Goal: Task Accomplishment & Management: Manage account settings

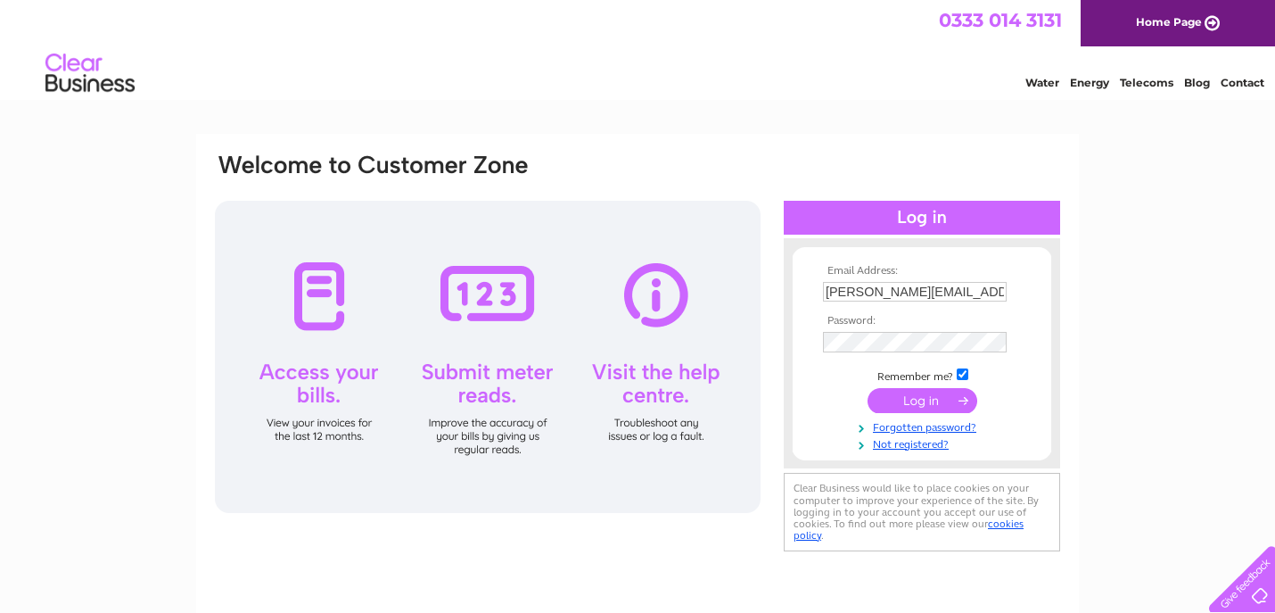
click at [907, 401] on input "submit" at bounding box center [923, 400] width 110 height 25
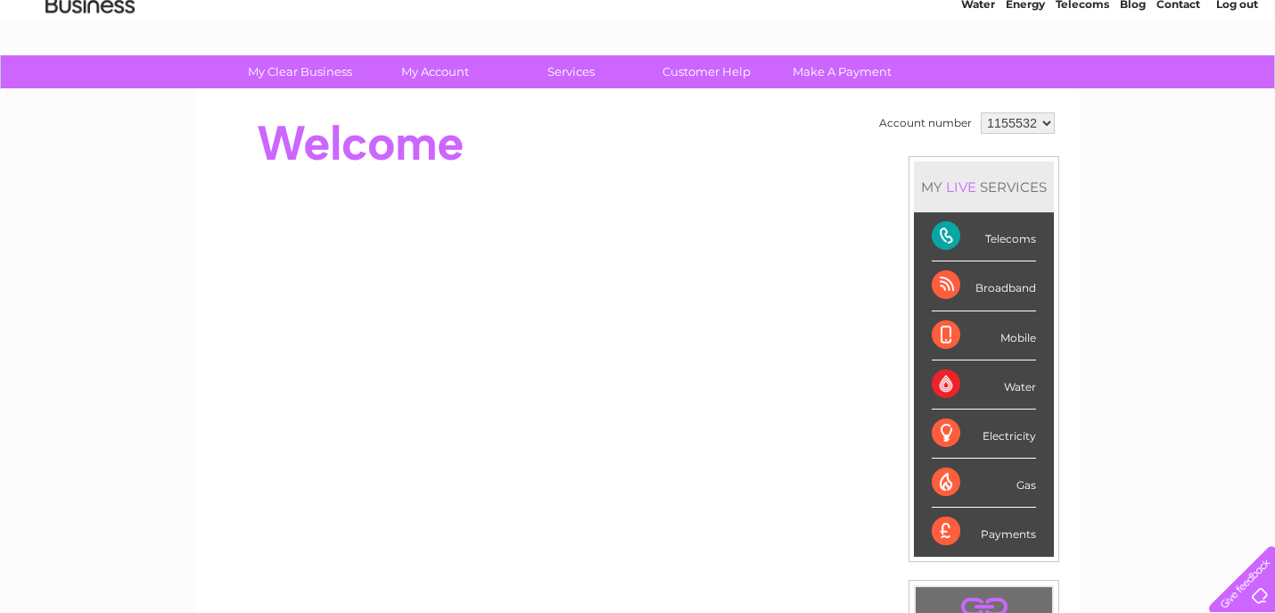
scroll to position [87, 0]
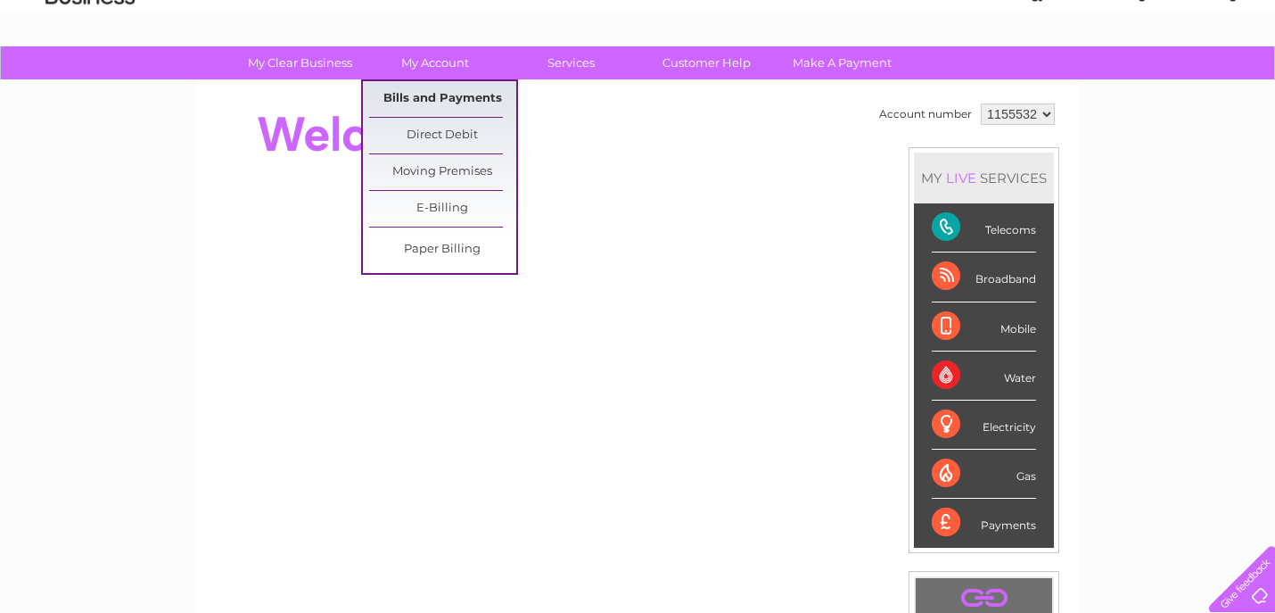
click at [447, 91] on link "Bills and Payments" at bounding box center [442, 99] width 147 height 36
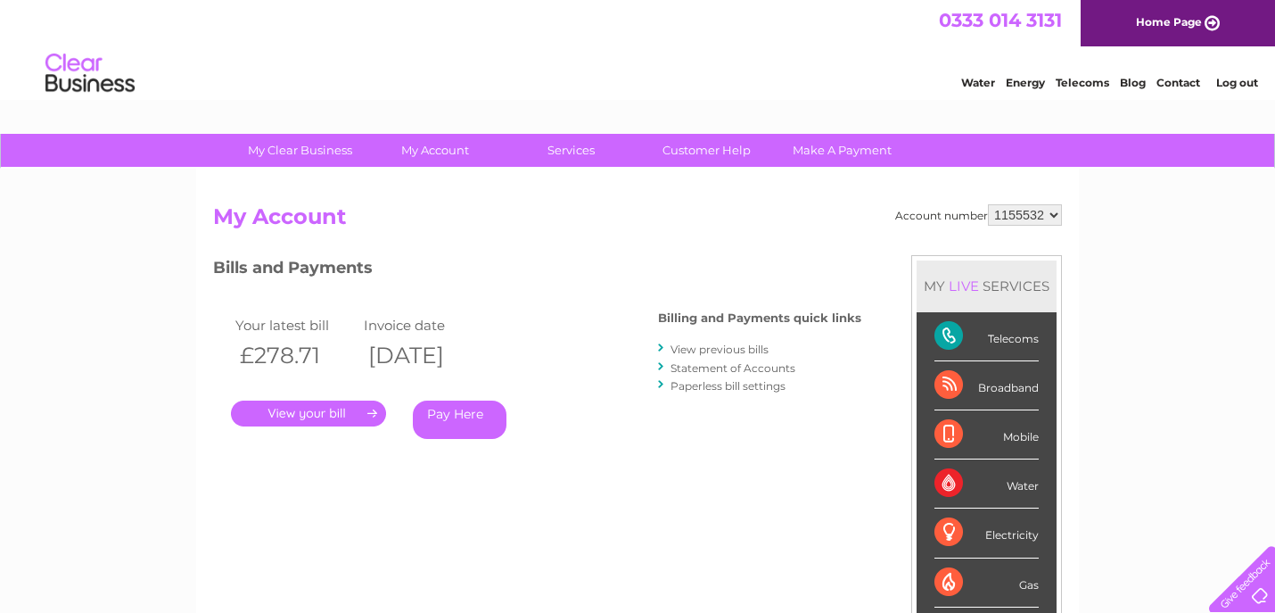
click at [304, 416] on link "." at bounding box center [308, 413] width 155 height 26
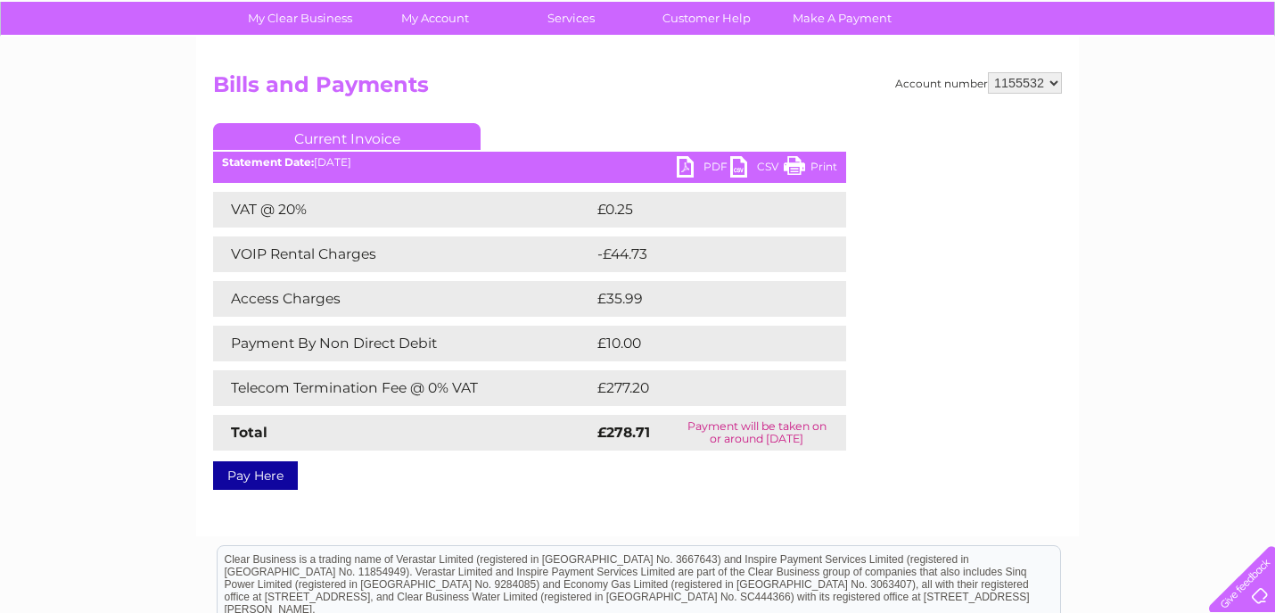
scroll to position [135, 0]
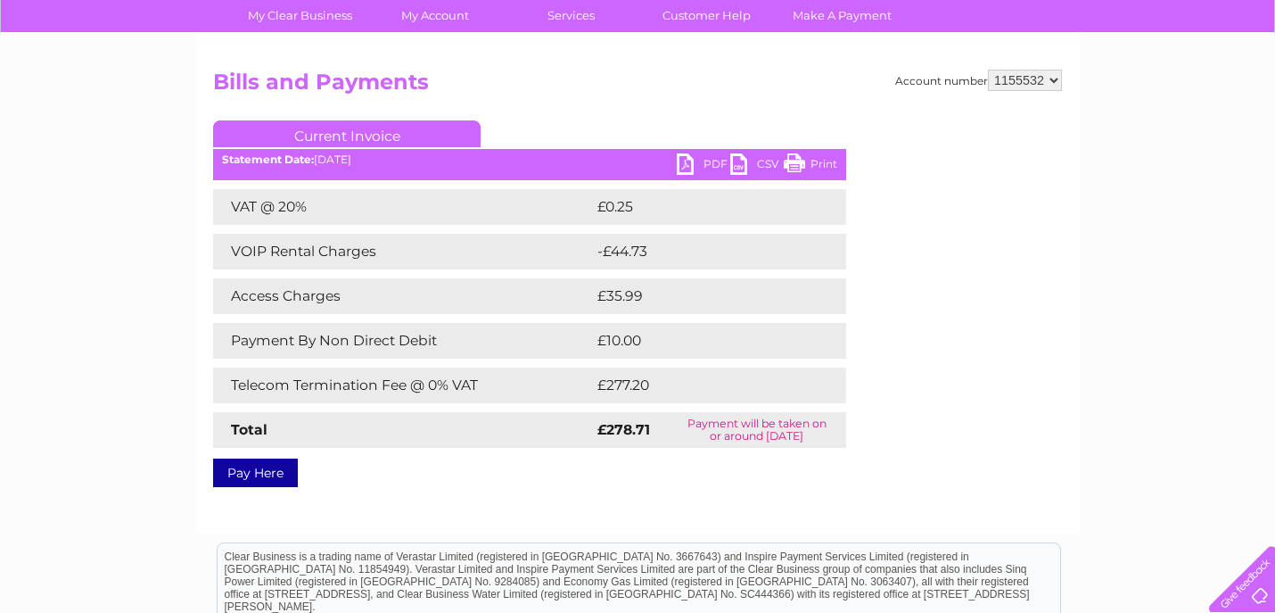
click at [711, 165] on link "PDF" at bounding box center [704, 166] width 54 height 26
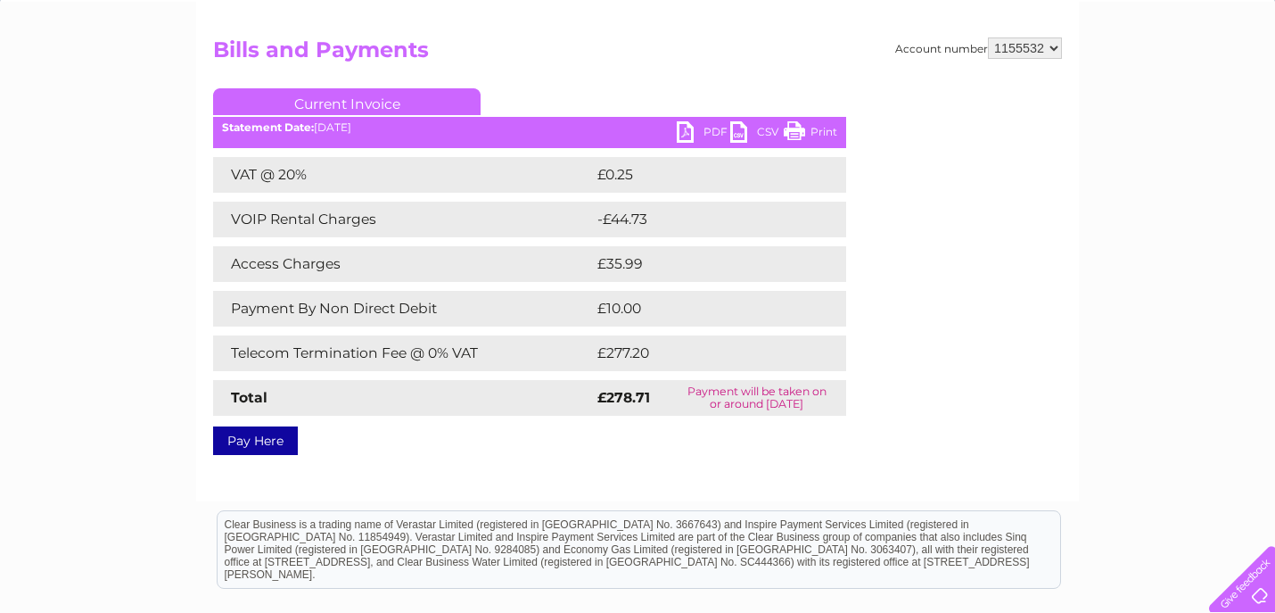
scroll to position [165, 0]
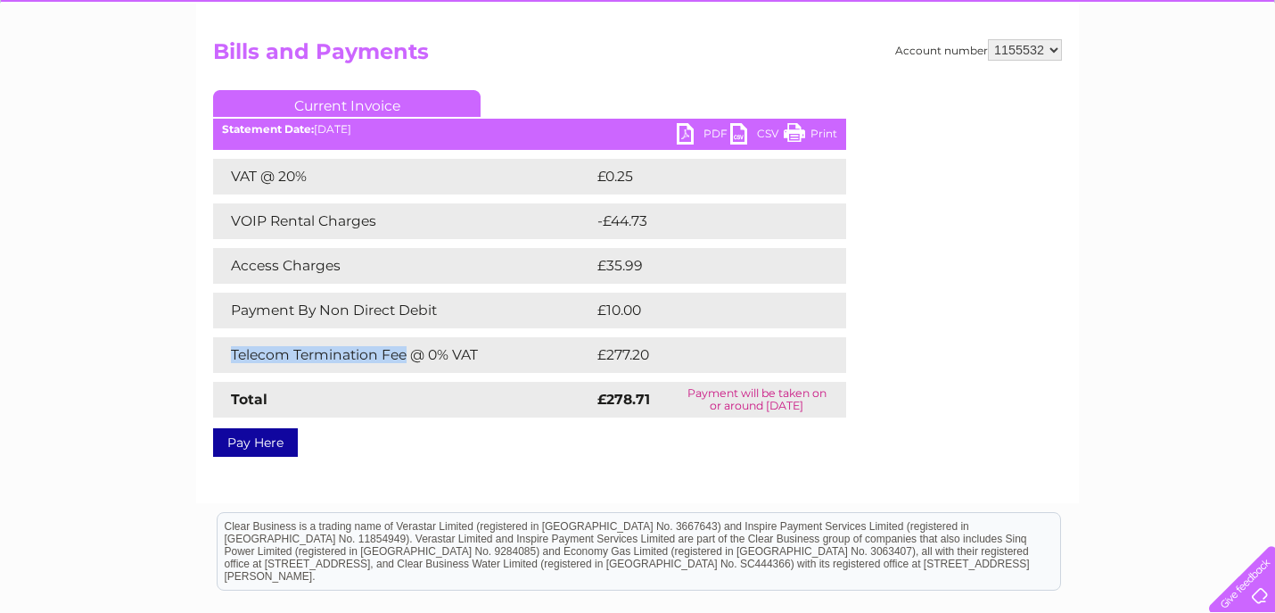
drag, startPoint x: 231, startPoint y: 353, endPoint x: 407, endPoint y: 357, distance: 175.7
click at [407, 357] on td "Telecom Termination Fee @ 0% VAT" at bounding box center [403, 355] width 380 height 36
copy td "Telecom Termination Fee"
